Goal: Task Accomplishment & Management: Manage account settings

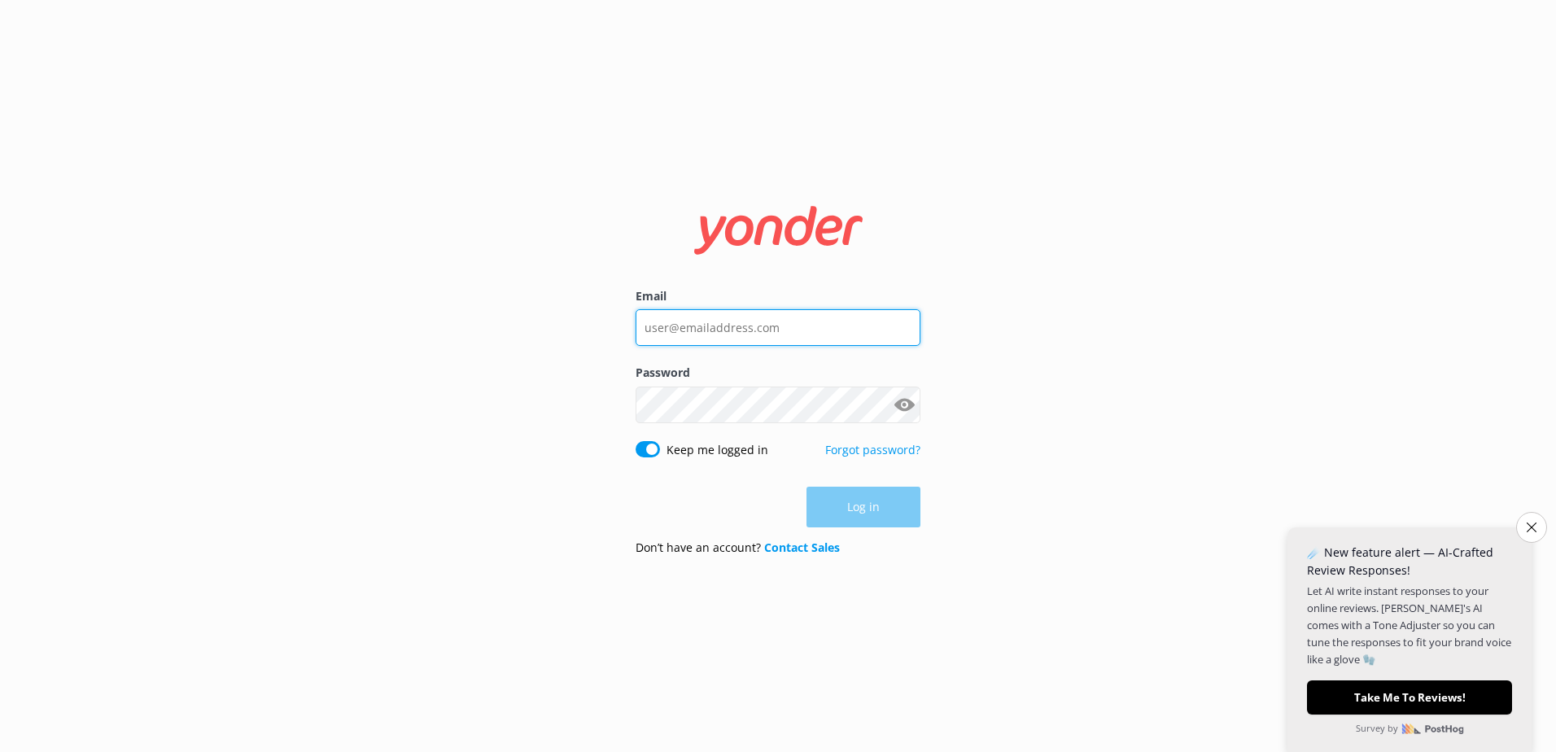
type input "[EMAIL_ADDRESS][DOMAIN_NAME]"
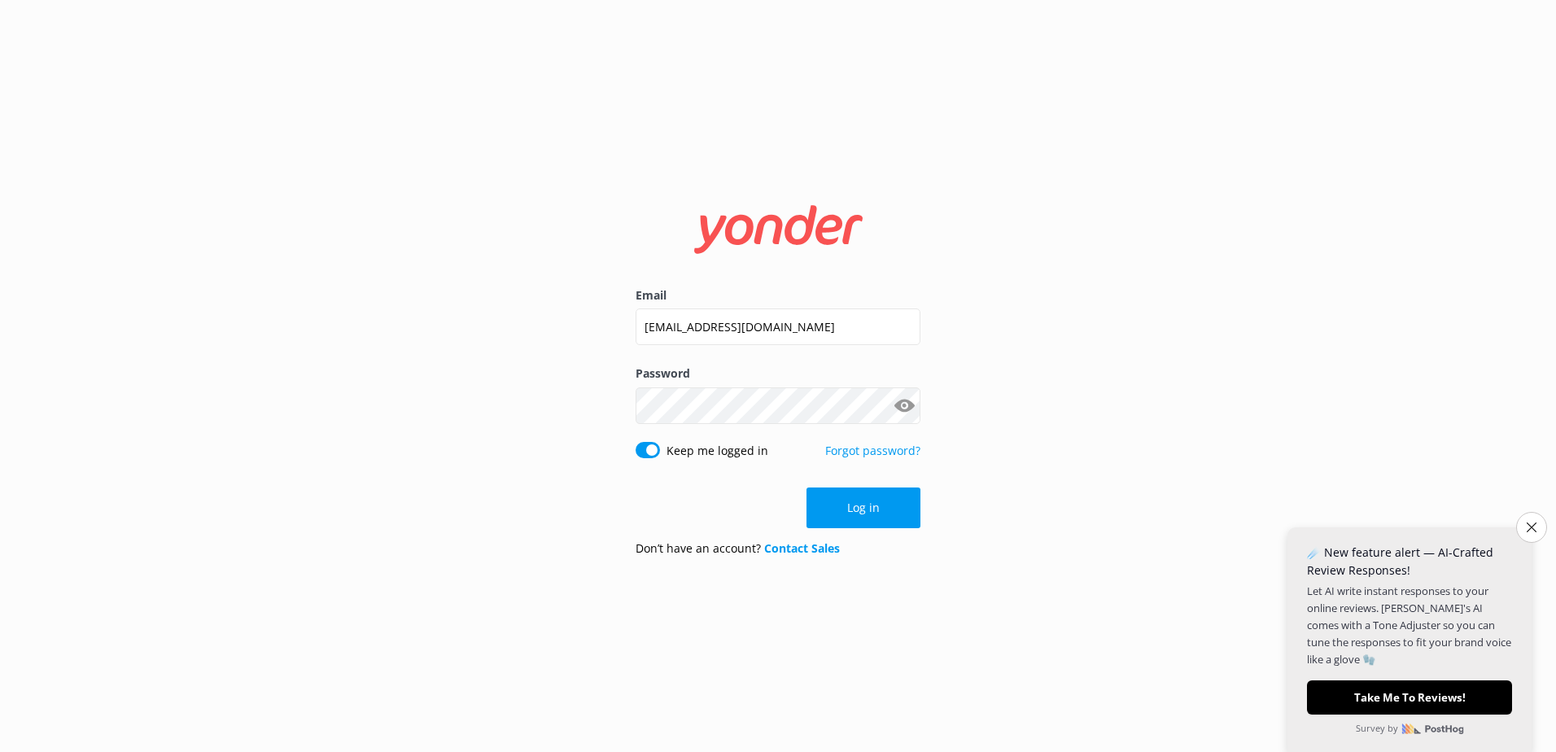
click at [654, 449] on input "Keep me logged in" at bounding box center [648, 450] width 24 height 16
checkbox input "false"
click at [873, 512] on button "Log in" at bounding box center [864, 508] width 114 height 41
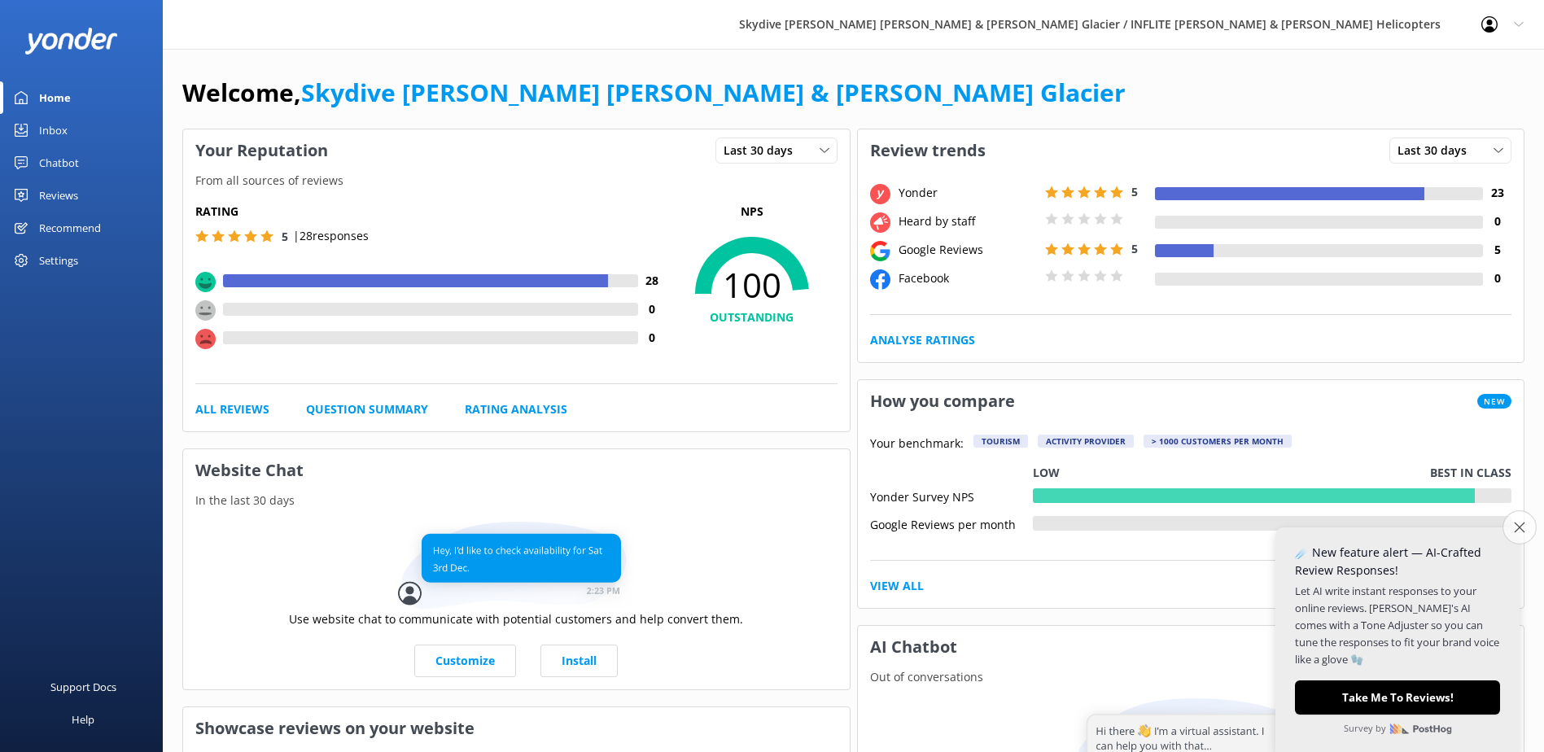
click at [1521, 532] on icon "Close survey" at bounding box center [1519, 527] width 11 height 11
